Goal: Check status: Check status

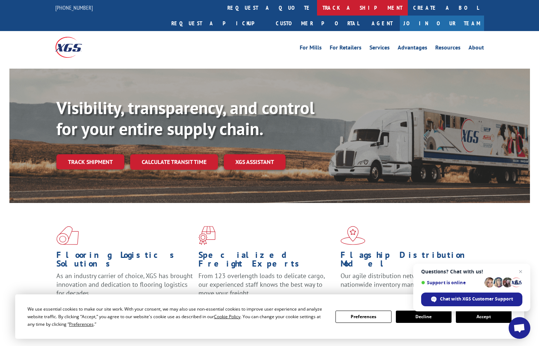
click at [317, 8] on link "track a shipment" at bounding box center [362, 8] width 91 height 16
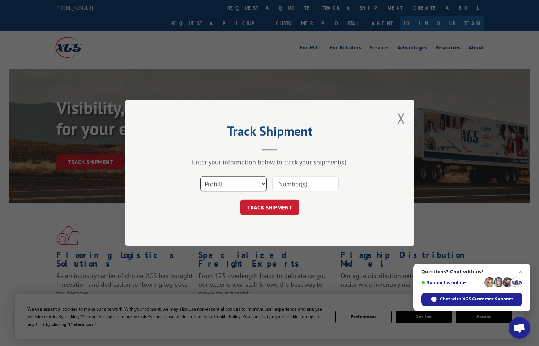
click at [261, 185] on select "Select category... Probill BOL PO" at bounding box center [233, 184] width 67 height 15
select select "bol"
click at [200, 177] on select "Select category... Probill BOL PO" at bounding box center [233, 184] width 67 height 15
click at [284, 185] on input at bounding box center [305, 184] width 67 height 15
paste input "7046160"
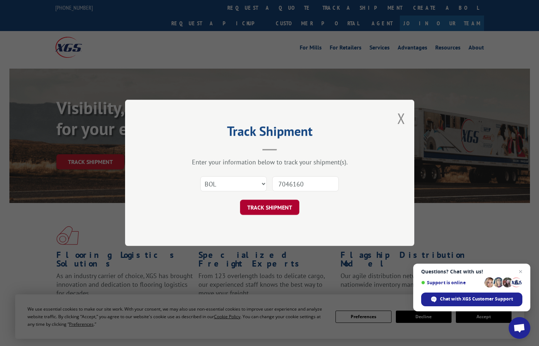
type input "7046160"
click at [265, 206] on button "TRACK SHIPMENT" at bounding box center [269, 207] width 59 height 15
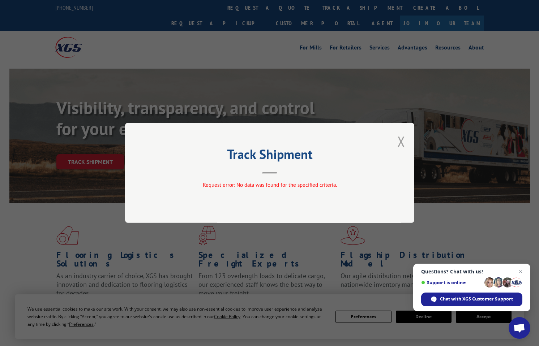
click at [402, 142] on button "Close modal" at bounding box center [401, 141] width 8 height 19
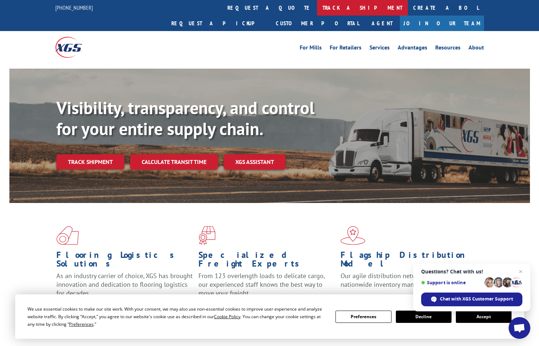
click at [317, 5] on link "track a shipment" at bounding box center [362, 8] width 91 height 16
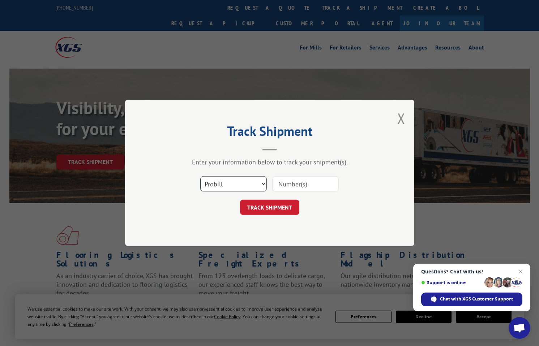
click at [264, 184] on select "Select category... Probill BOL PO" at bounding box center [233, 184] width 67 height 15
select select "bol"
click at [200, 177] on select "Select category... Probill BOL PO" at bounding box center [233, 184] width 67 height 15
click at [286, 185] on input at bounding box center [305, 184] width 67 height 15
drag, startPoint x: 286, startPoint y: 185, endPoint x: 280, endPoint y: 187, distance: 6.1
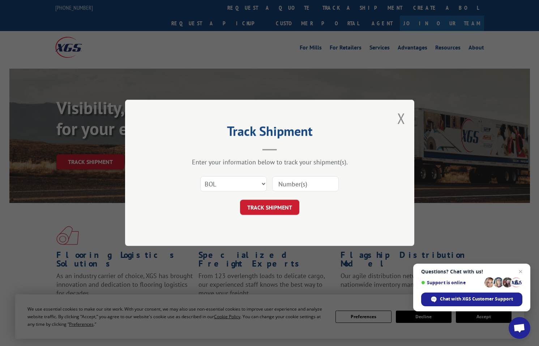
click at [280, 187] on input at bounding box center [305, 184] width 67 height 15
paste input "7038023"
type input "7038023"
click at [283, 207] on button "TRACK SHIPMENT" at bounding box center [269, 207] width 59 height 15
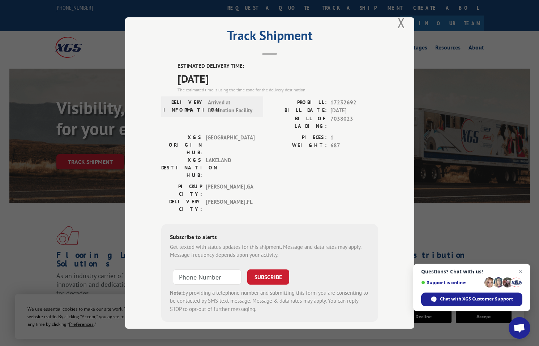
scroll to position [14, 0]
click at [398, 25] on button "Close modal" at bounding box center [401, 22] width 8 height 19
